Goal: Complete application form: Complete application form

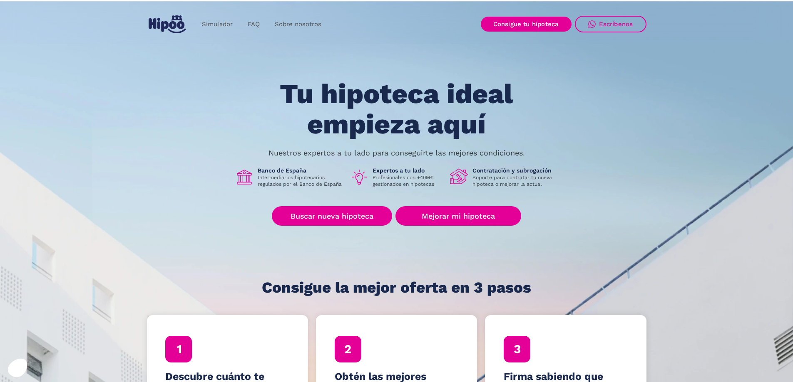
click at [616, 180] on div "Tu hipoteca ideal empieza aquí Nuestros expertos a tu lado para conseguirte las…" at bounding box center [396, 187] width 499 height 217
click at [348, 128] on h1 "Tu hipoteca ideal empieza aquí" at bounding box center [395, 109] width 315 height 60
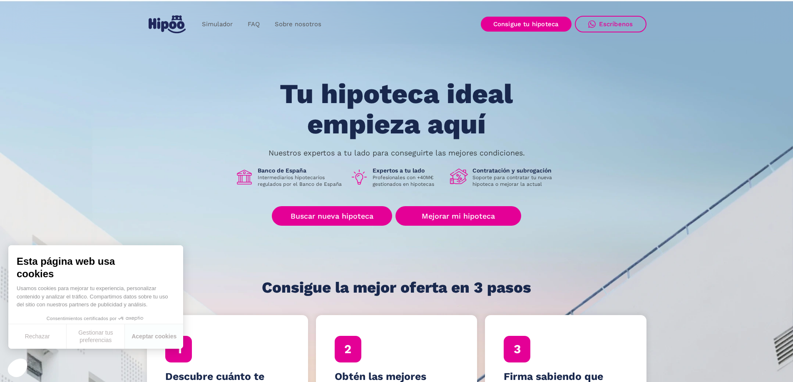
click at [366, 233] on div "Tu hipoteca ideal empieza aquí Nuestros expertos a tu lado para conseguirte las…" at bounding box center [396, 187] width 499 height 217
click at [364, 213] on link "Buscar nueva hipoteca" at bounding box center [332, 216] width 120 height 20
